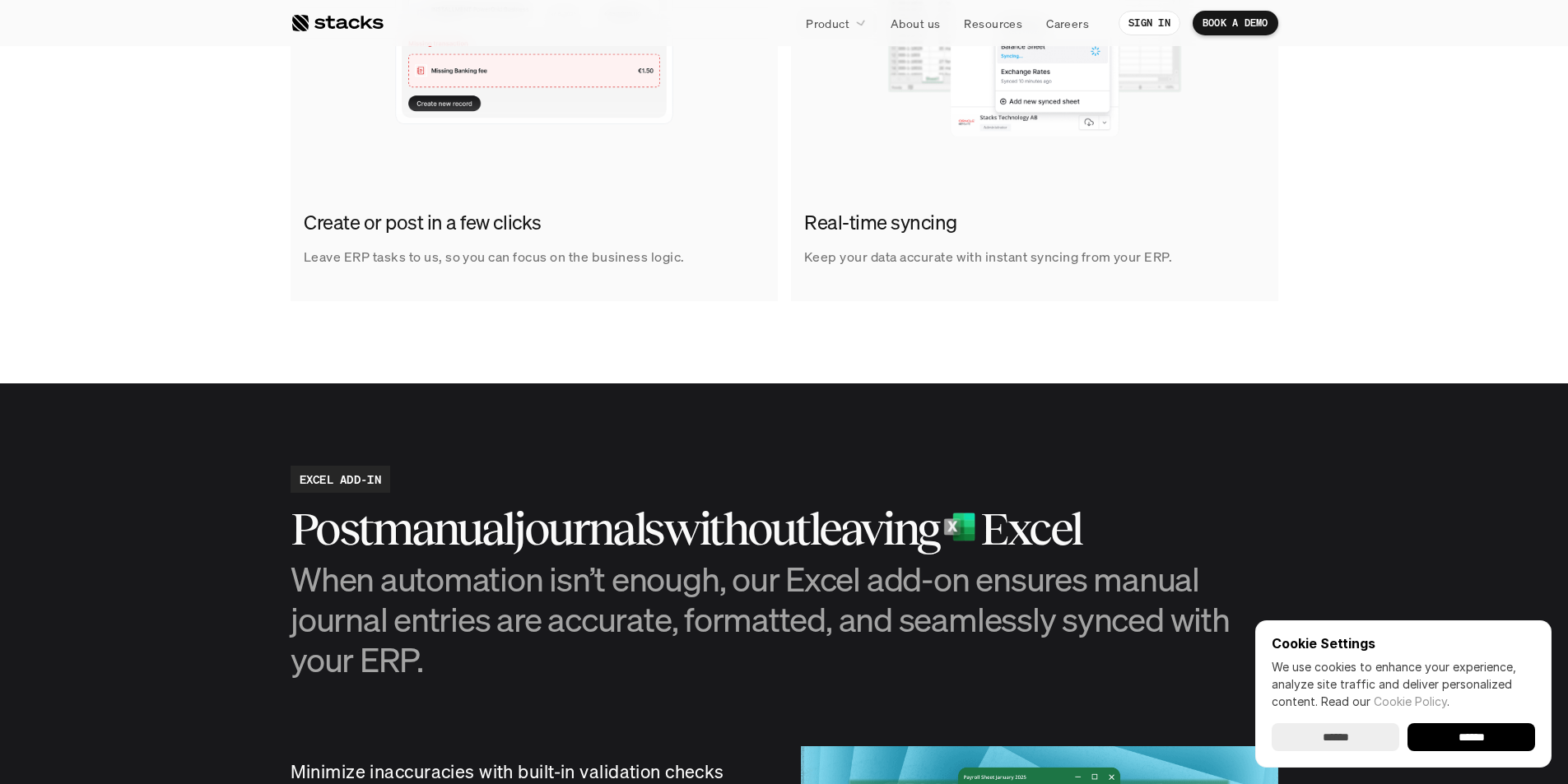
click at [835, 102] on p "Close management" at bounding box center [871, 97] width 106 height 17
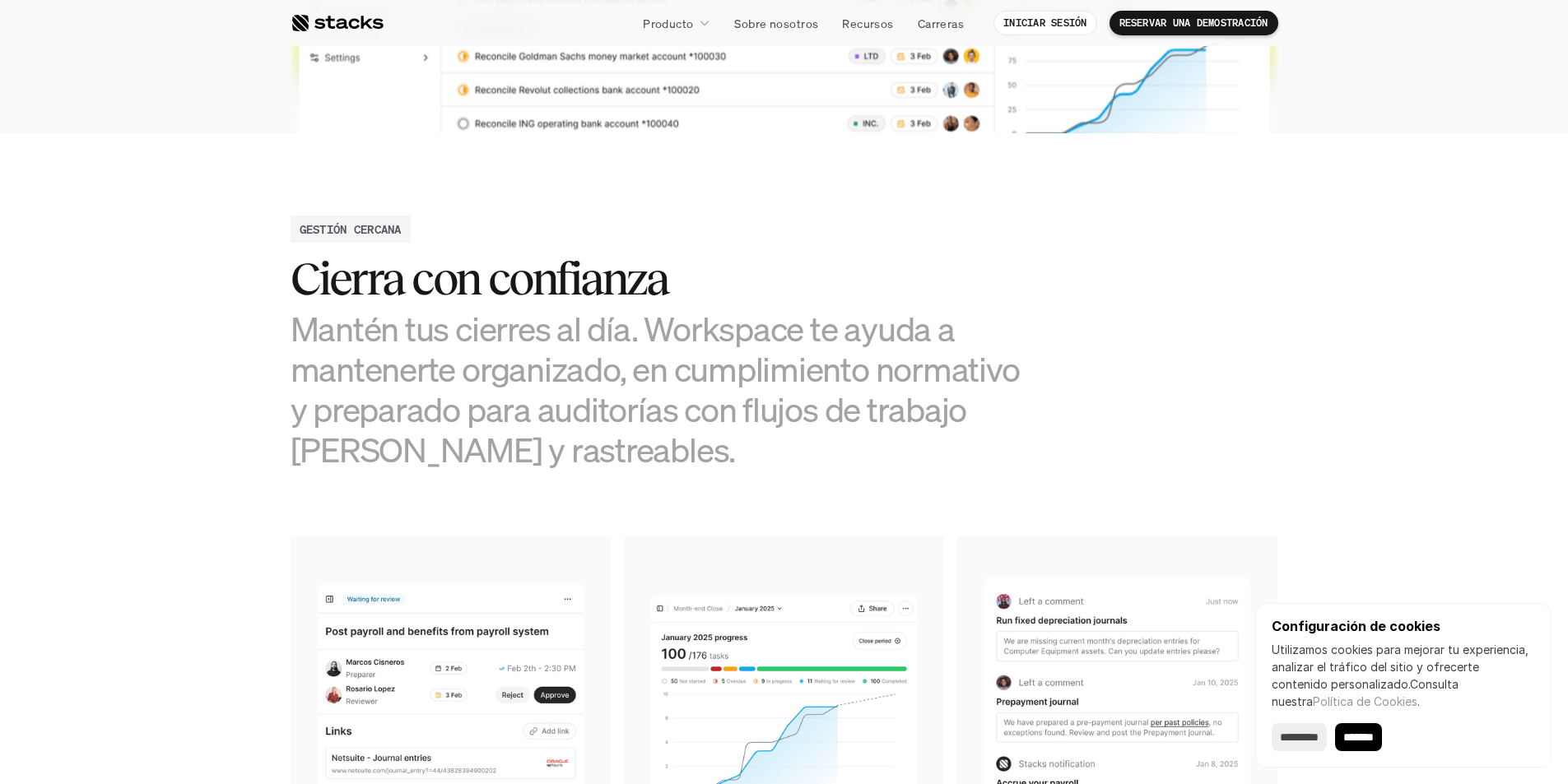
click at [1250, 272] on div "GESTIÓN CERCANA Cierra con confianza Mantén tus cierres al día. Workspace te ay…" at bounding box center [784, 343] width 988 height 255
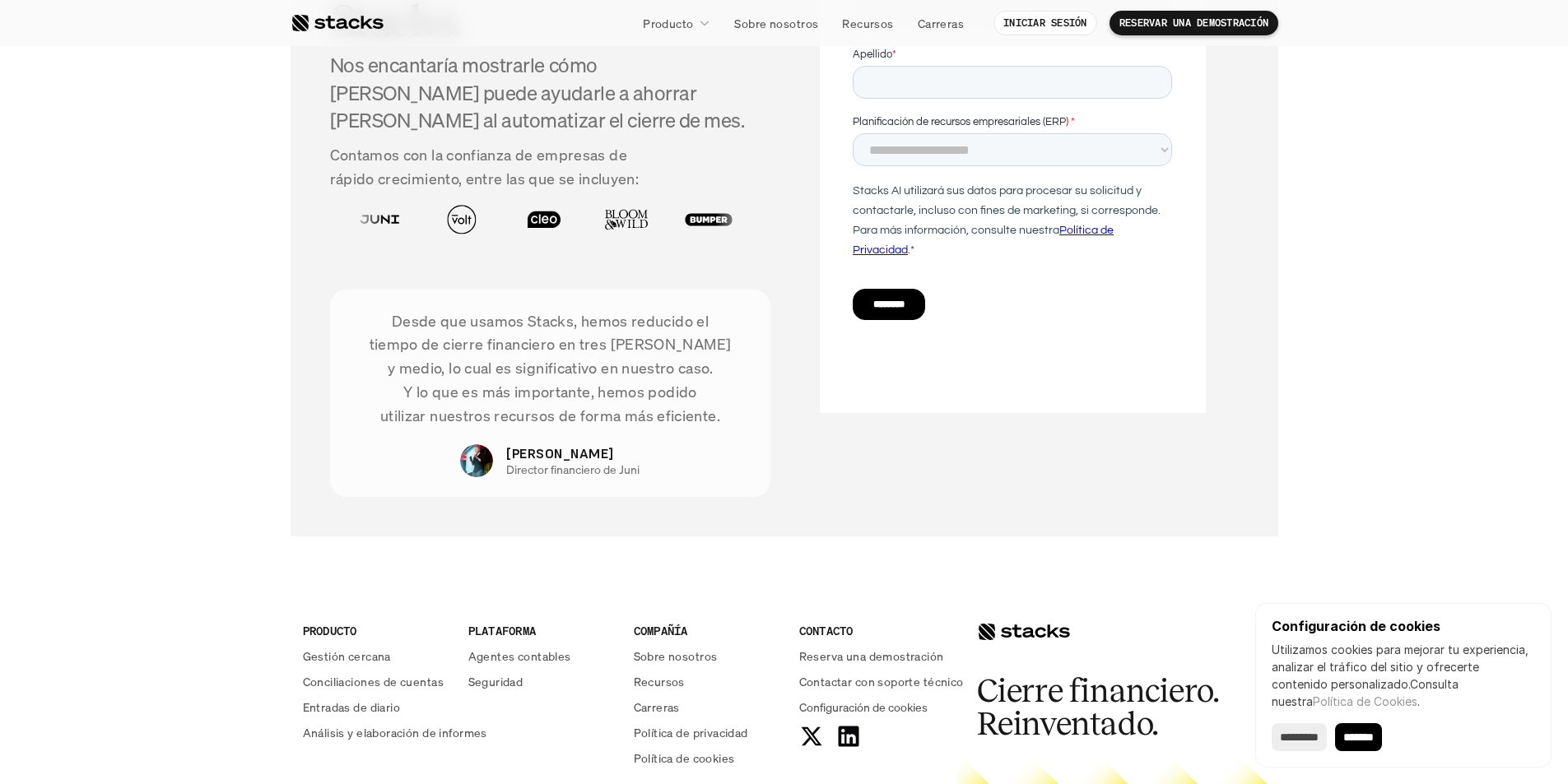
scroll to position [3312, 0]
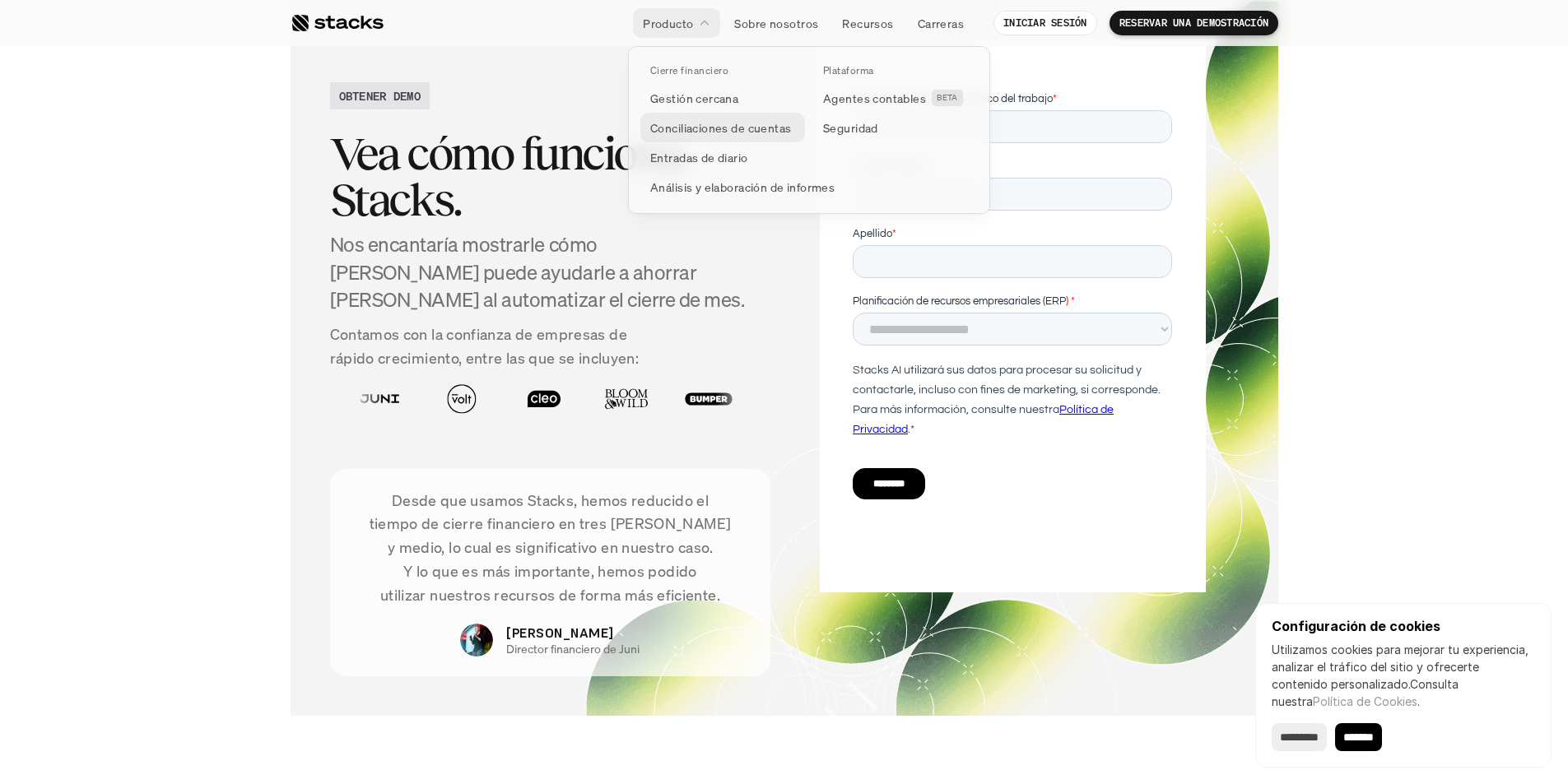
click at [701, 133] on font "Conciliaciones de cuentas" at bounding box center [721, 127] width 142 height 15
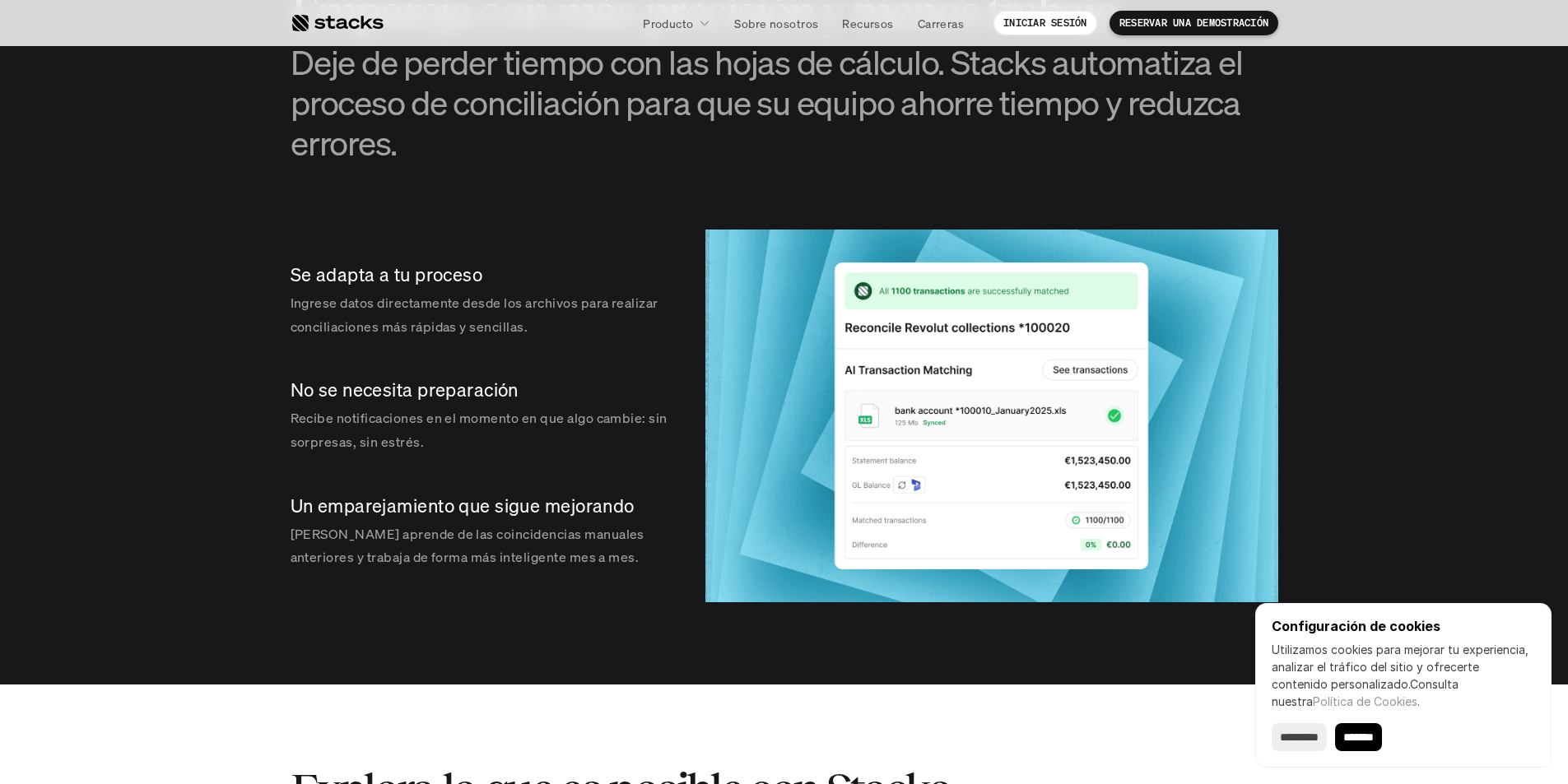
scroll to position [2716, 0]
